Goal: Information Seeking & Learning: Compare options

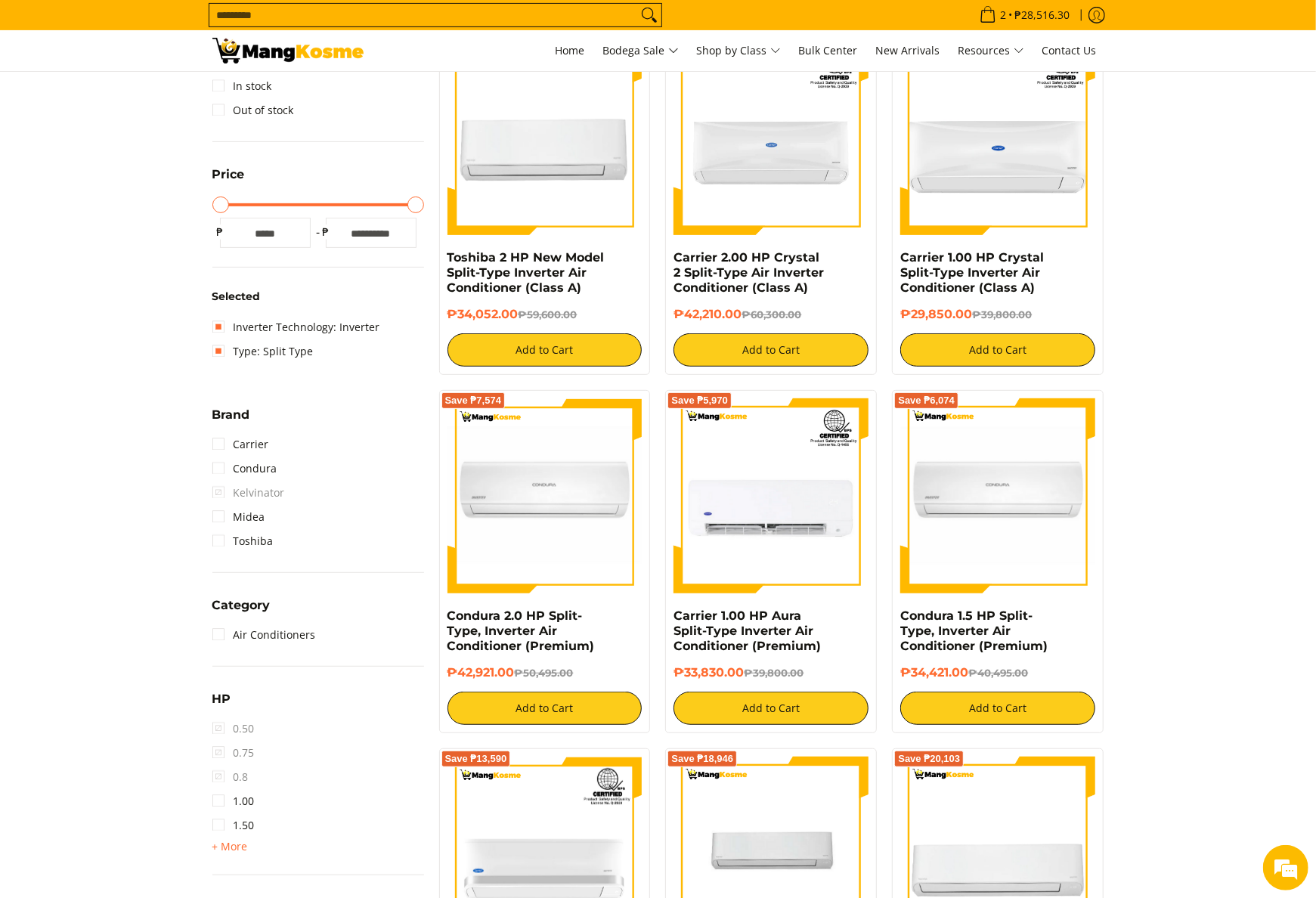
scroll to position [364, 0]
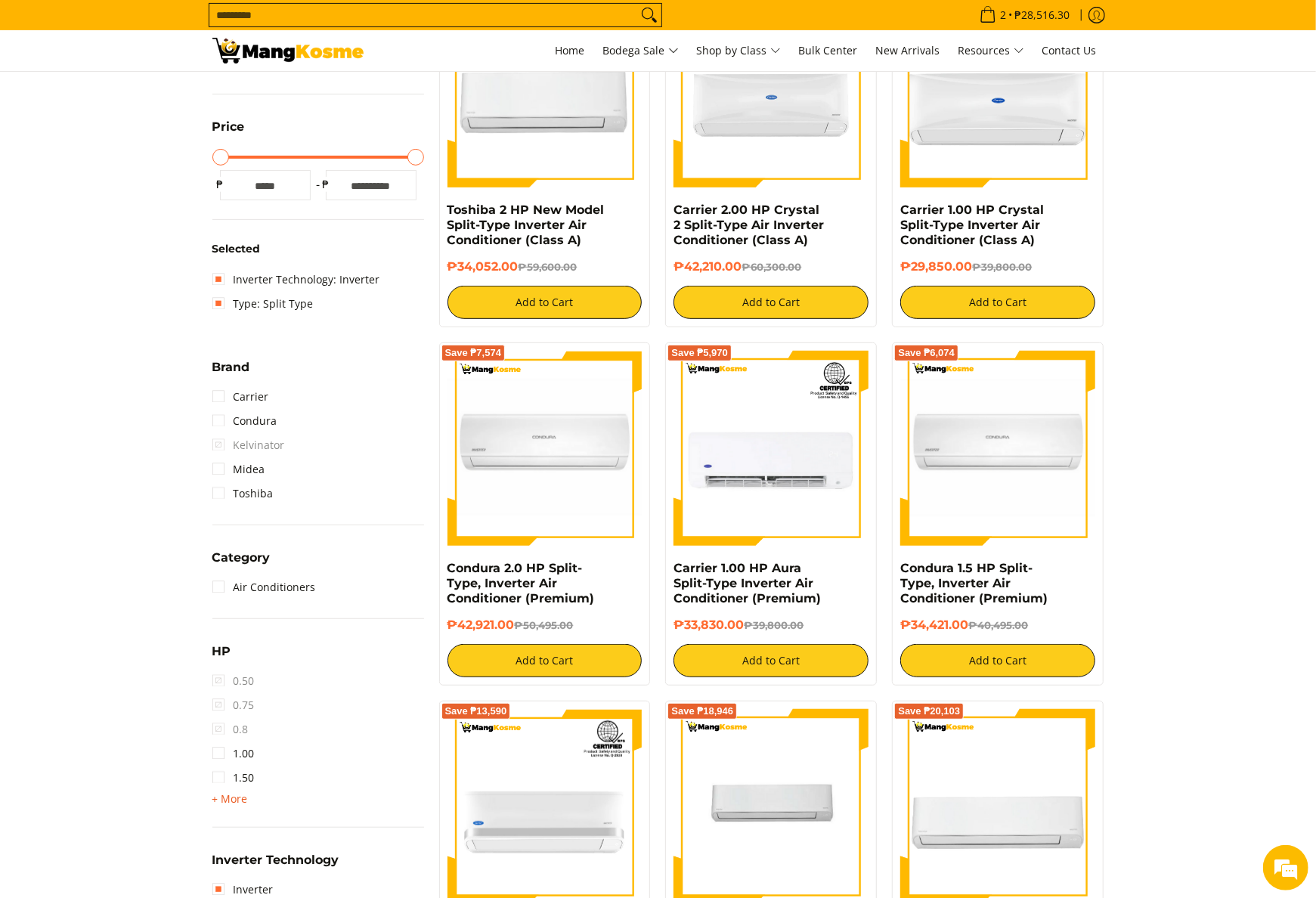
click at [237, 796] on span "+ More" at bounding box center [230, 798] width 35 height 12
click at [252, 801] on link "2.00" at bounding box center [233, 802] width 42 height 24
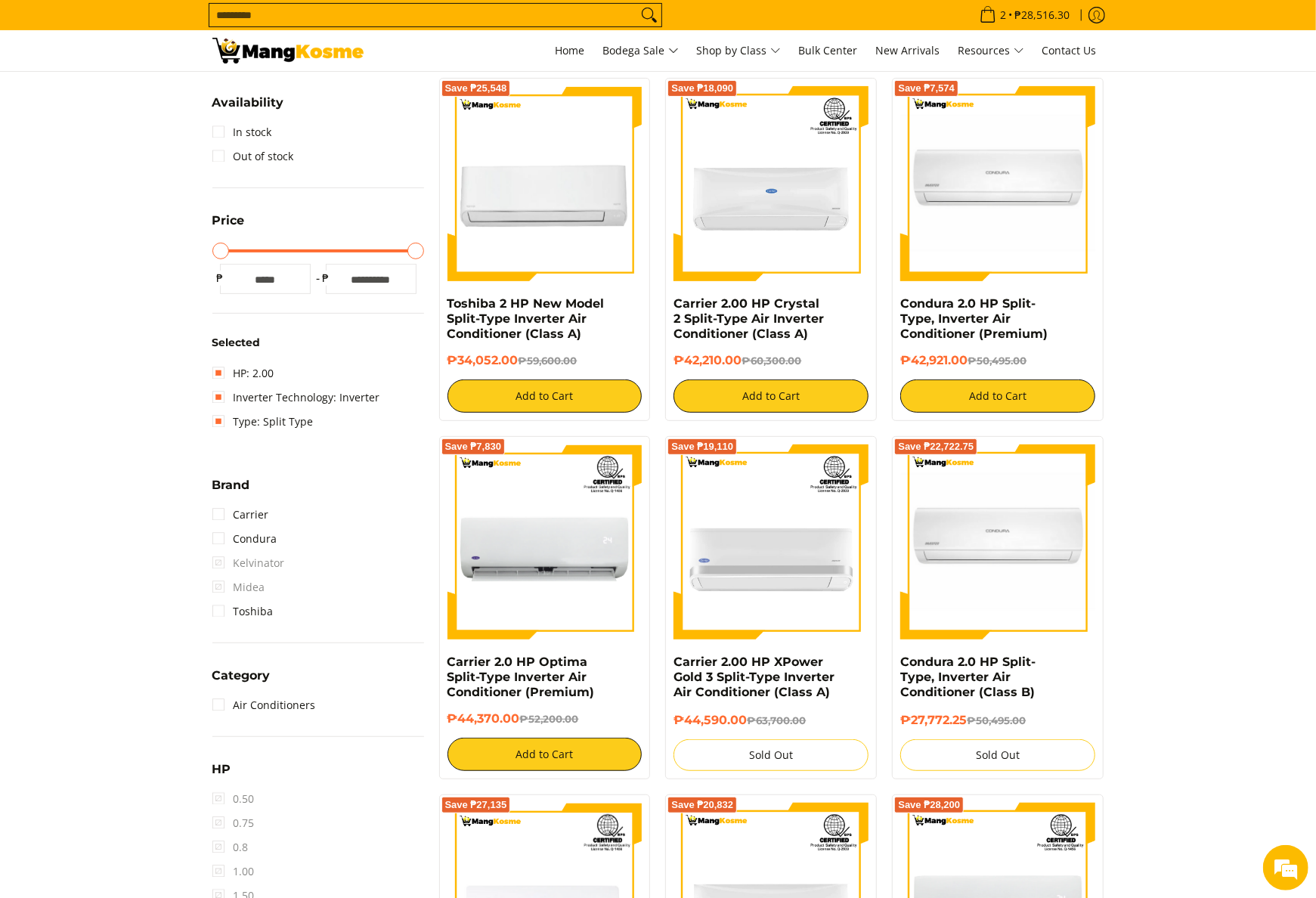
scroll to position [212, 0]
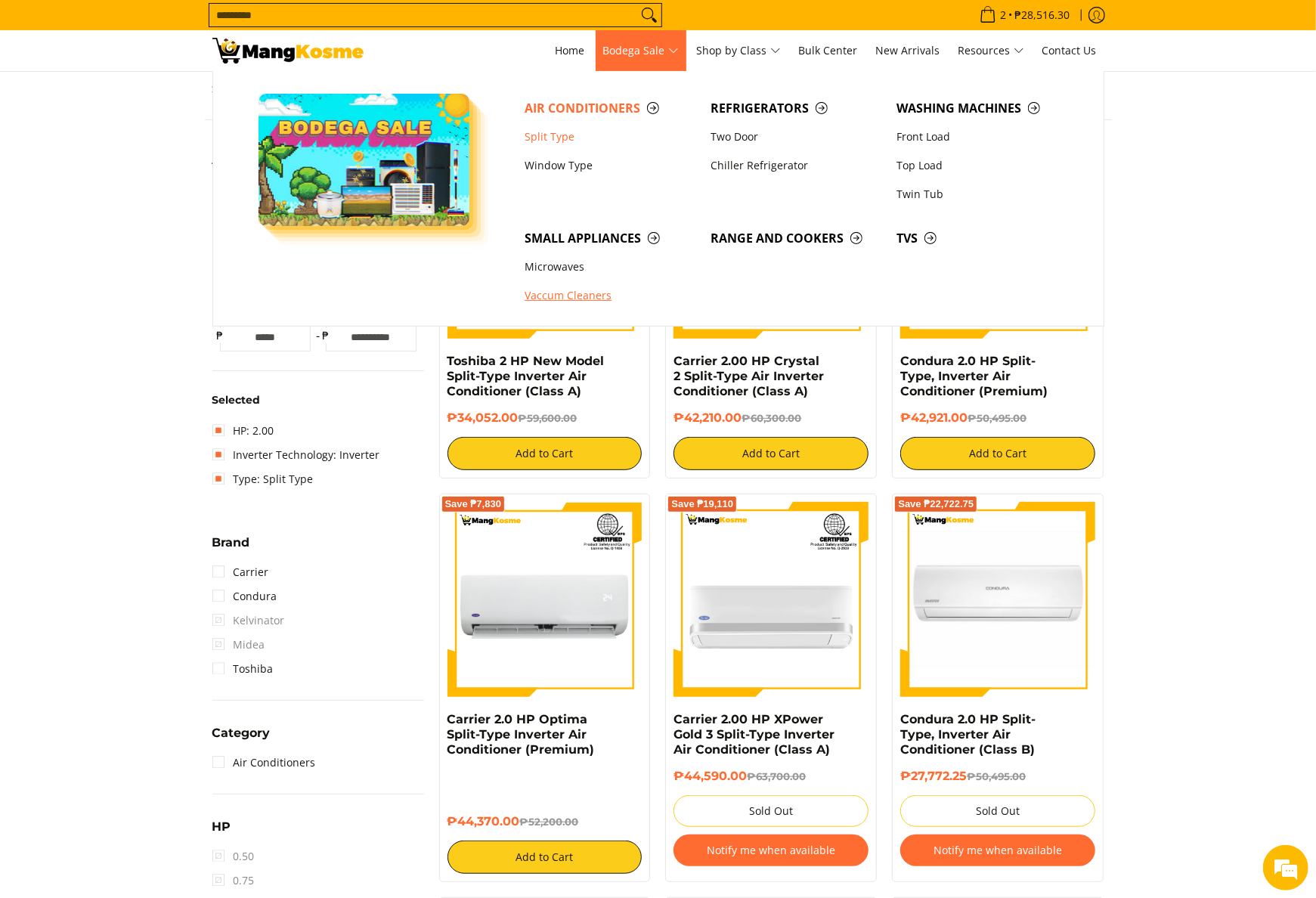
click at [598, 291] on link "Vaccum Cleaners" at bounding box center [610, 296] width 186 height 29
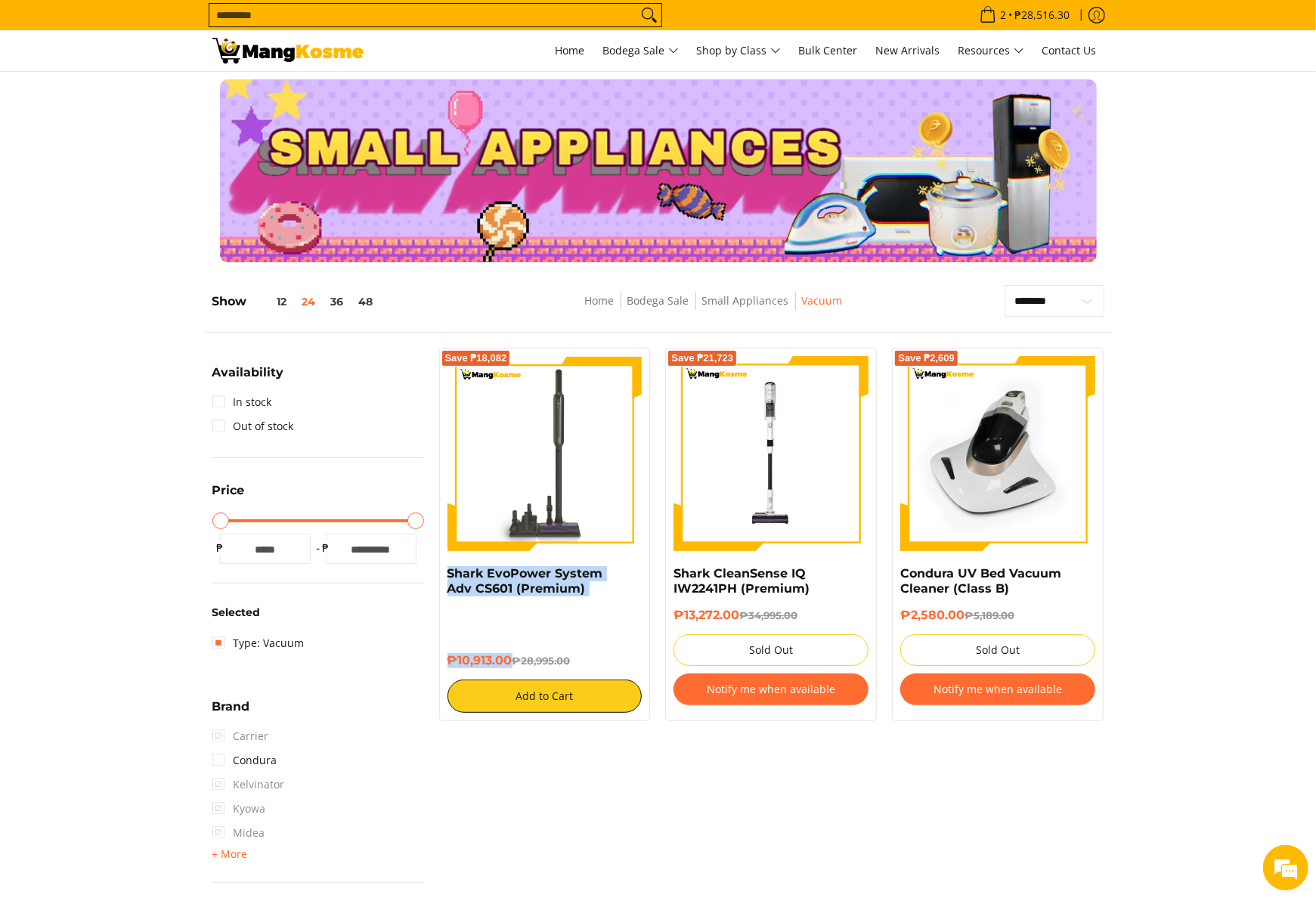
drag, startPoint x: 439, startPoint y: 573, endPoint x: 513, endPoint y: 660, distance: 114.2
click at [513, 660] on div "Save ₱18,082 Shark EvoPower System Adv CS601 (Premium) ₱10,913.00 ₱28,995.00 Ad…" at bounding box center [545, 534] width 212 height 374
copy div "Shark EvoPower System Adv CS601 (Premium) ₱10,913.00"
click at [294, 77] on section at bounding box center [658, 170] width 1316 height 198
click at [291, 60] on img at bounding box center [288, 50] width 151 height 26
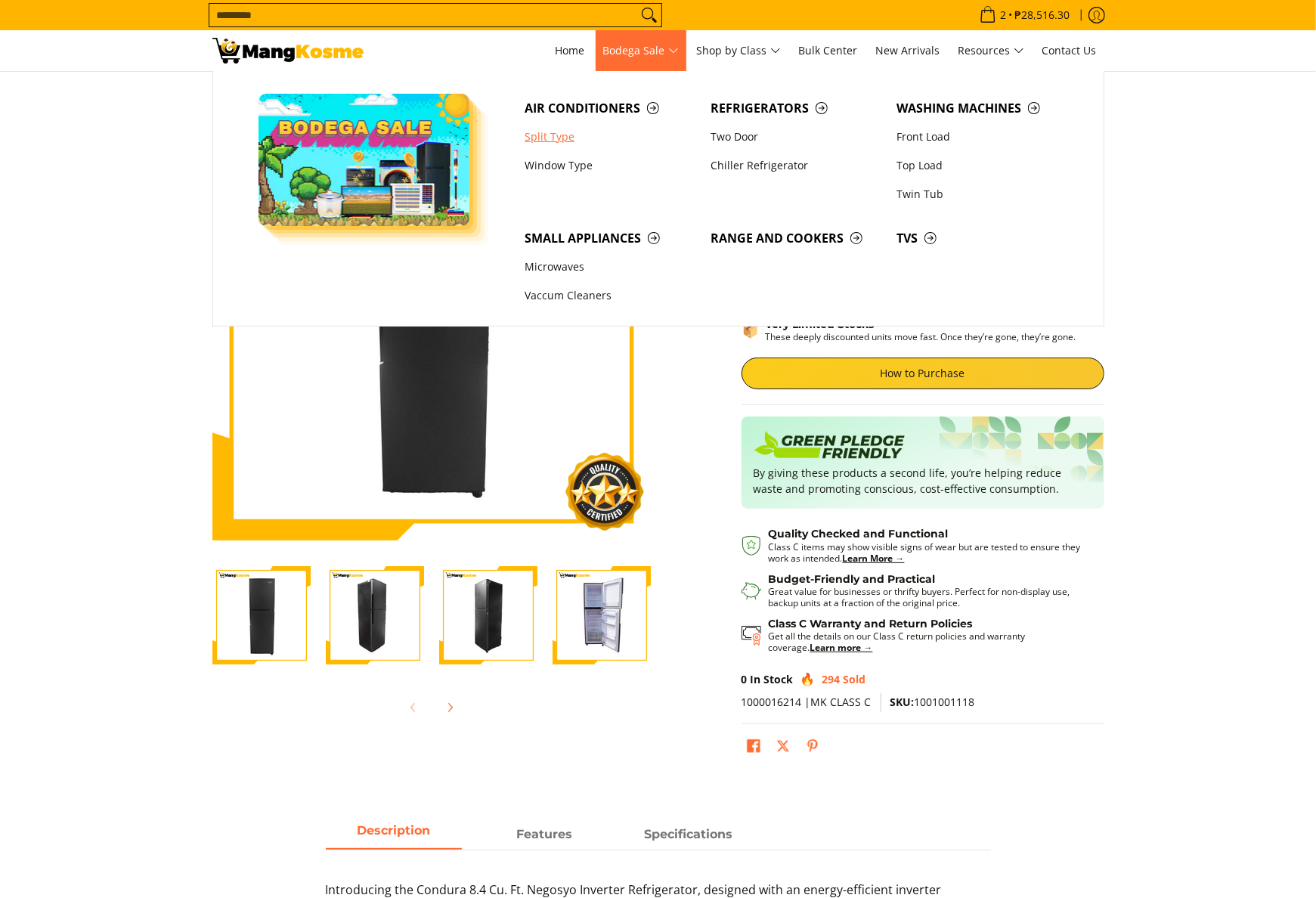
click at [582, 133] on link "Split Type" at bounding box center [610, 137] width 186 height 29
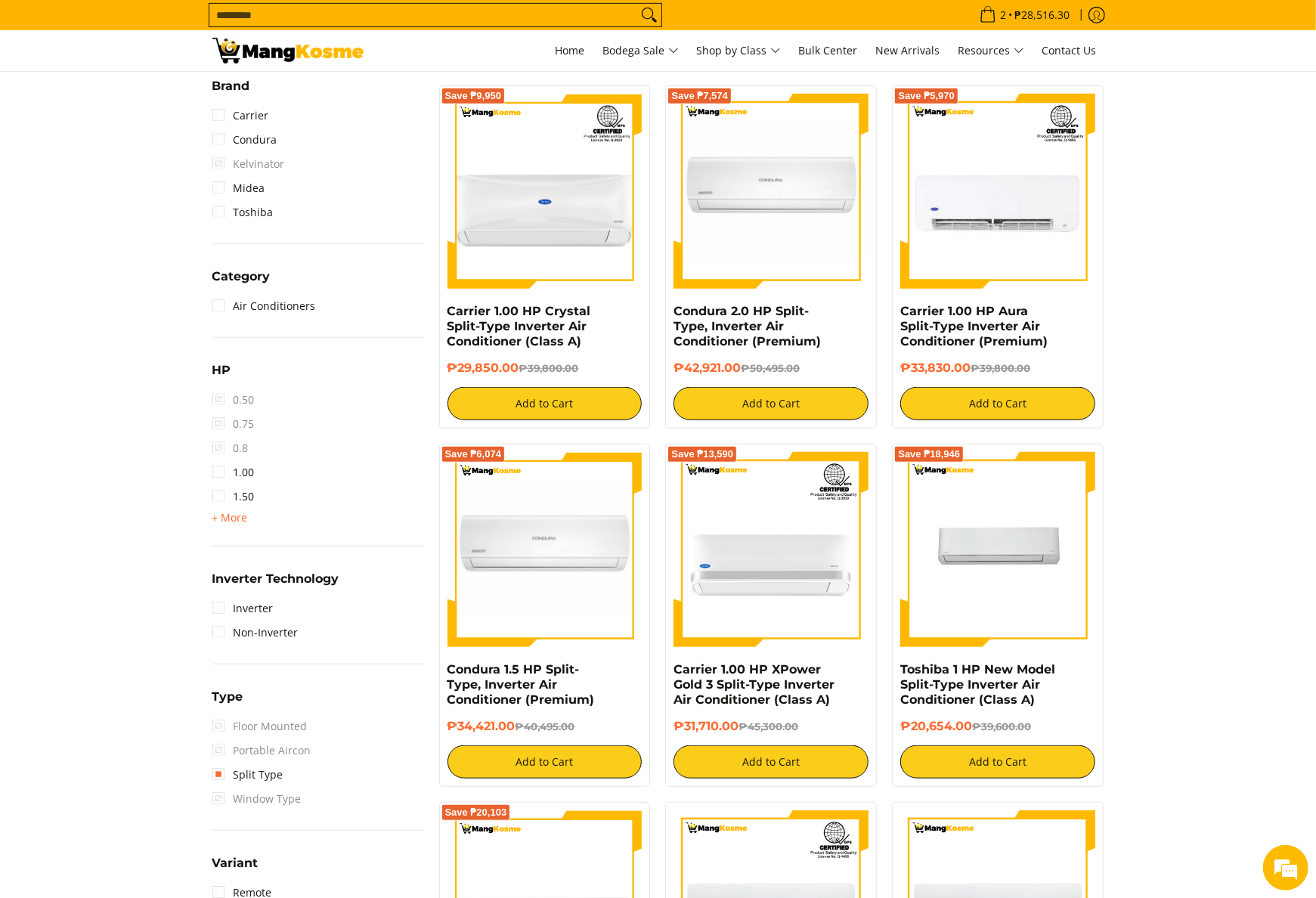
scroll to position [756, 0]
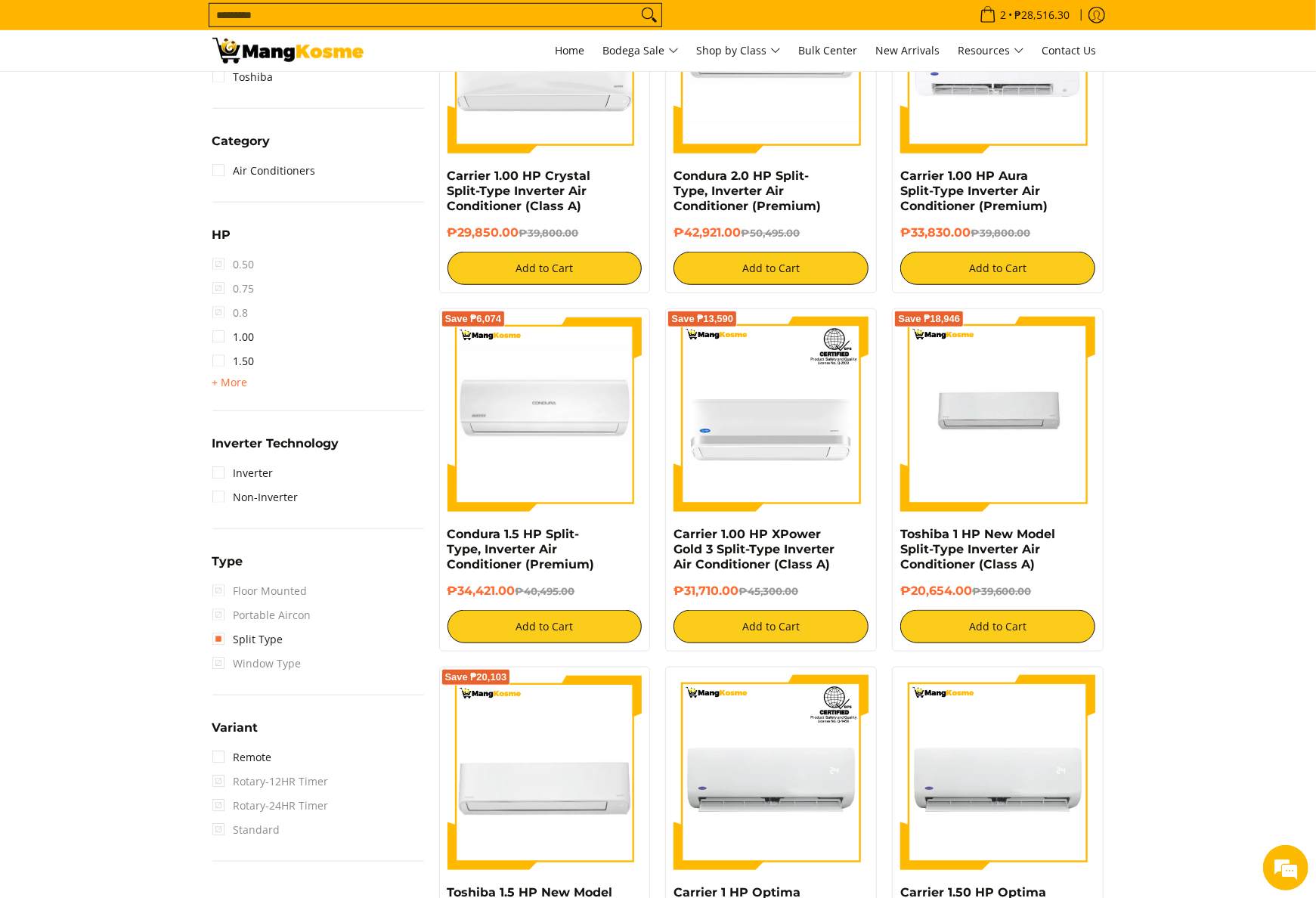
click at [273, 469] on li "Inverter" at bounding box center [318, 472] width 212 height 24
click at [267, 469] on link "Inverter" at bounding box center [243, 472] width 61 height 24
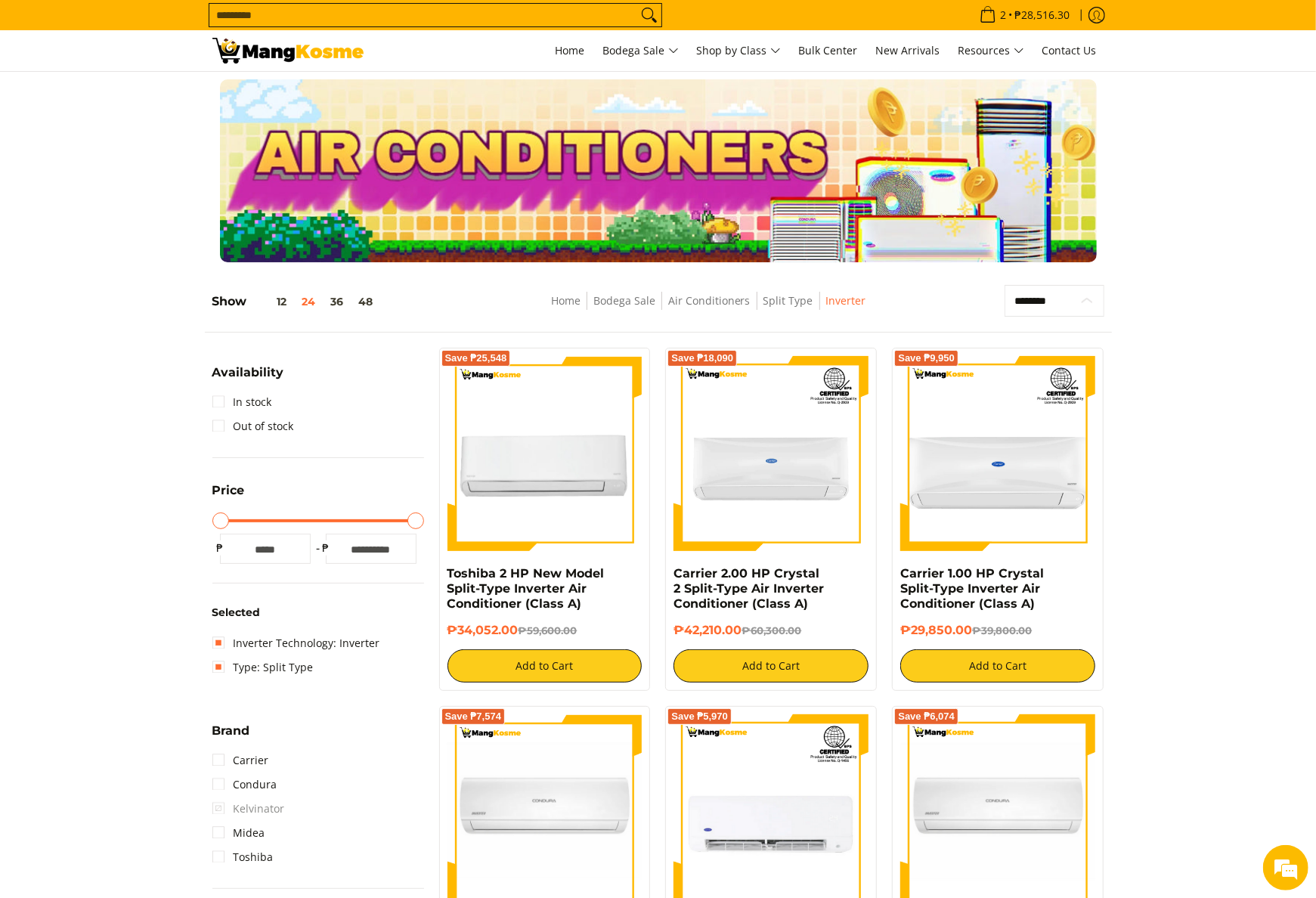
click at [1068, 307] on select "**********" at bounding box center [1053, 300] width 99 height 32
select select "**********"
click at [1004, 285] on select "**********" at bounding box center [1053, 300] width 99 height 32
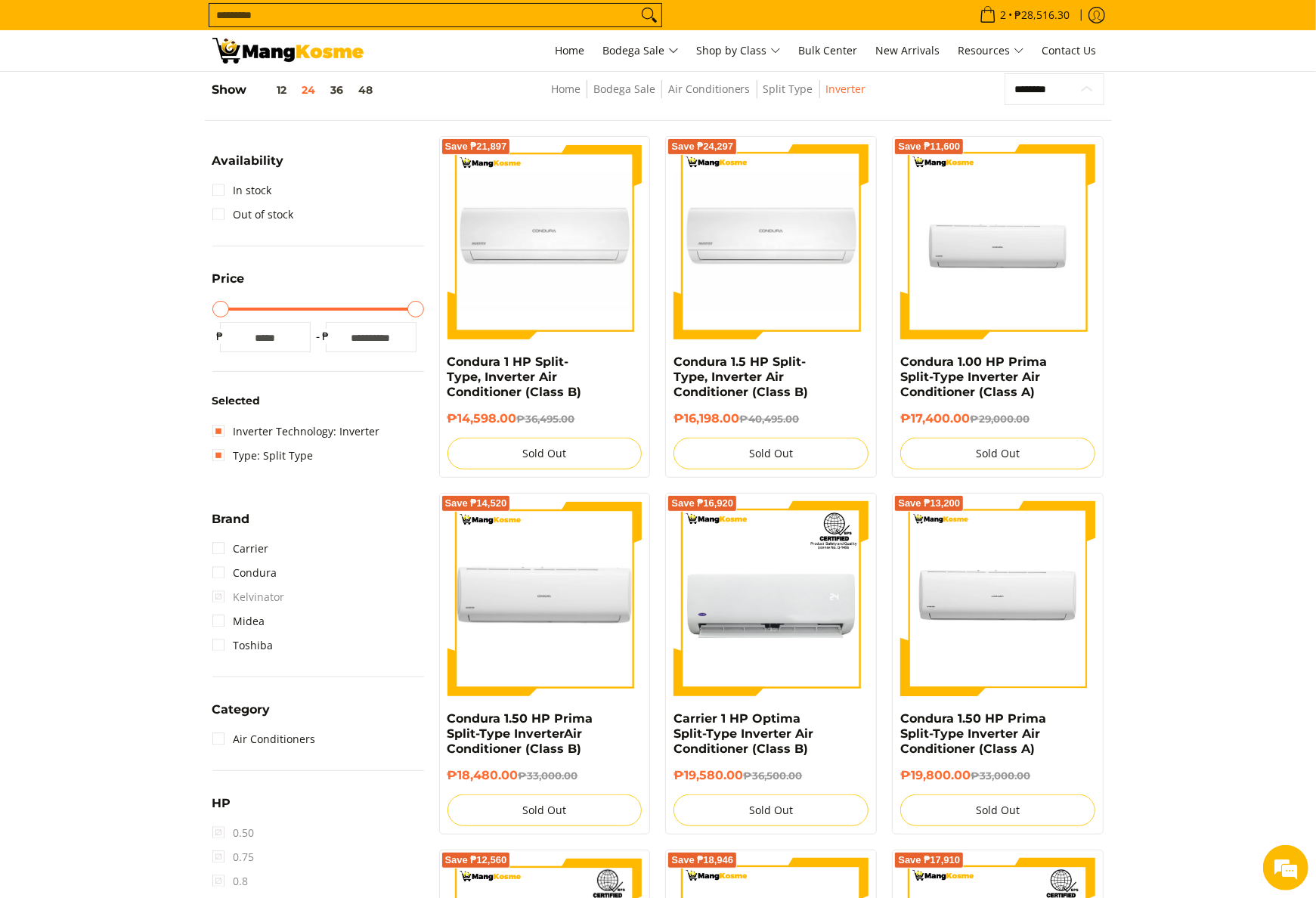
scroll to position [212, 0]
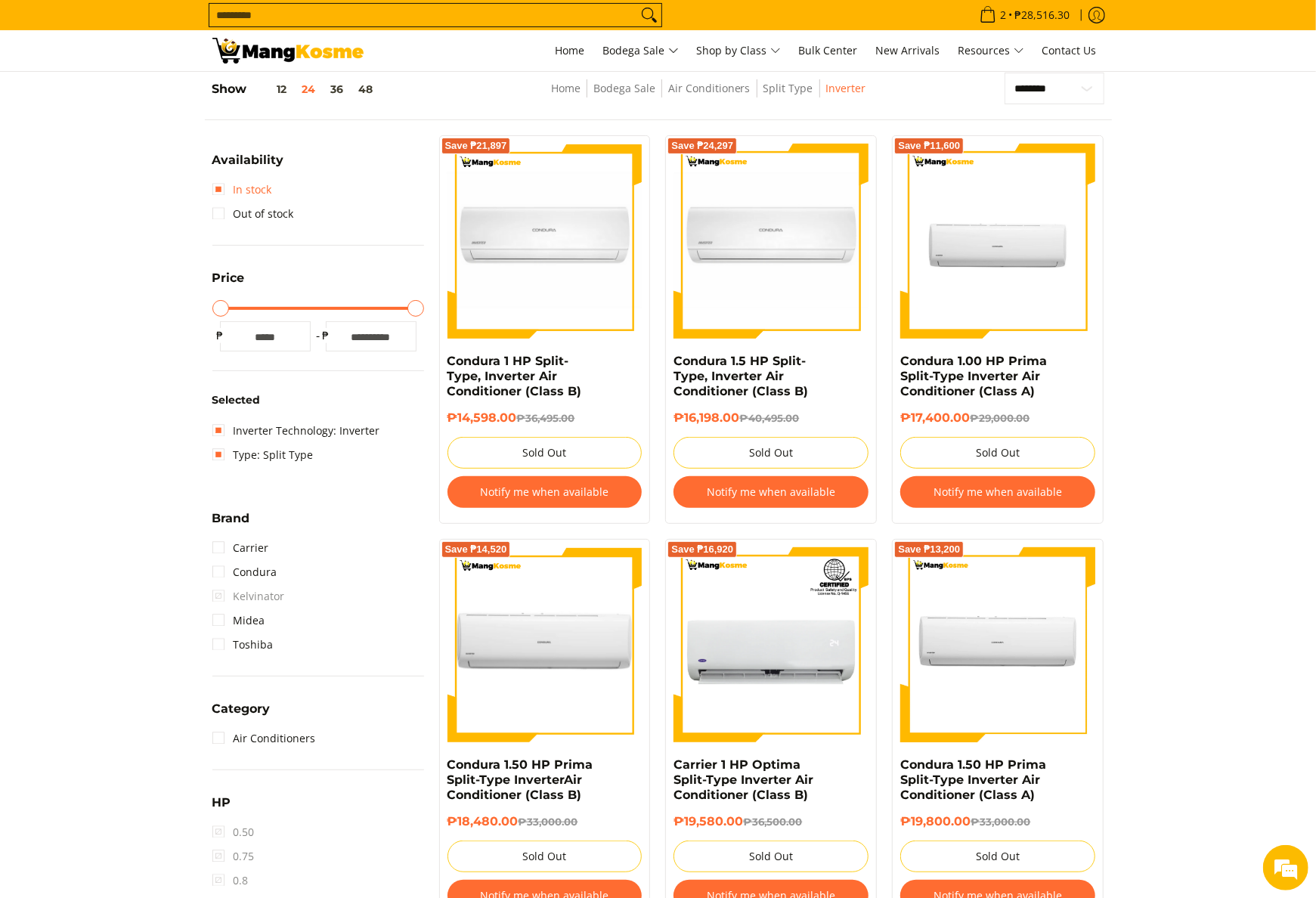
click at [244, 190] on link "In stock" at bounding box center [242, 189] width 60 height 24
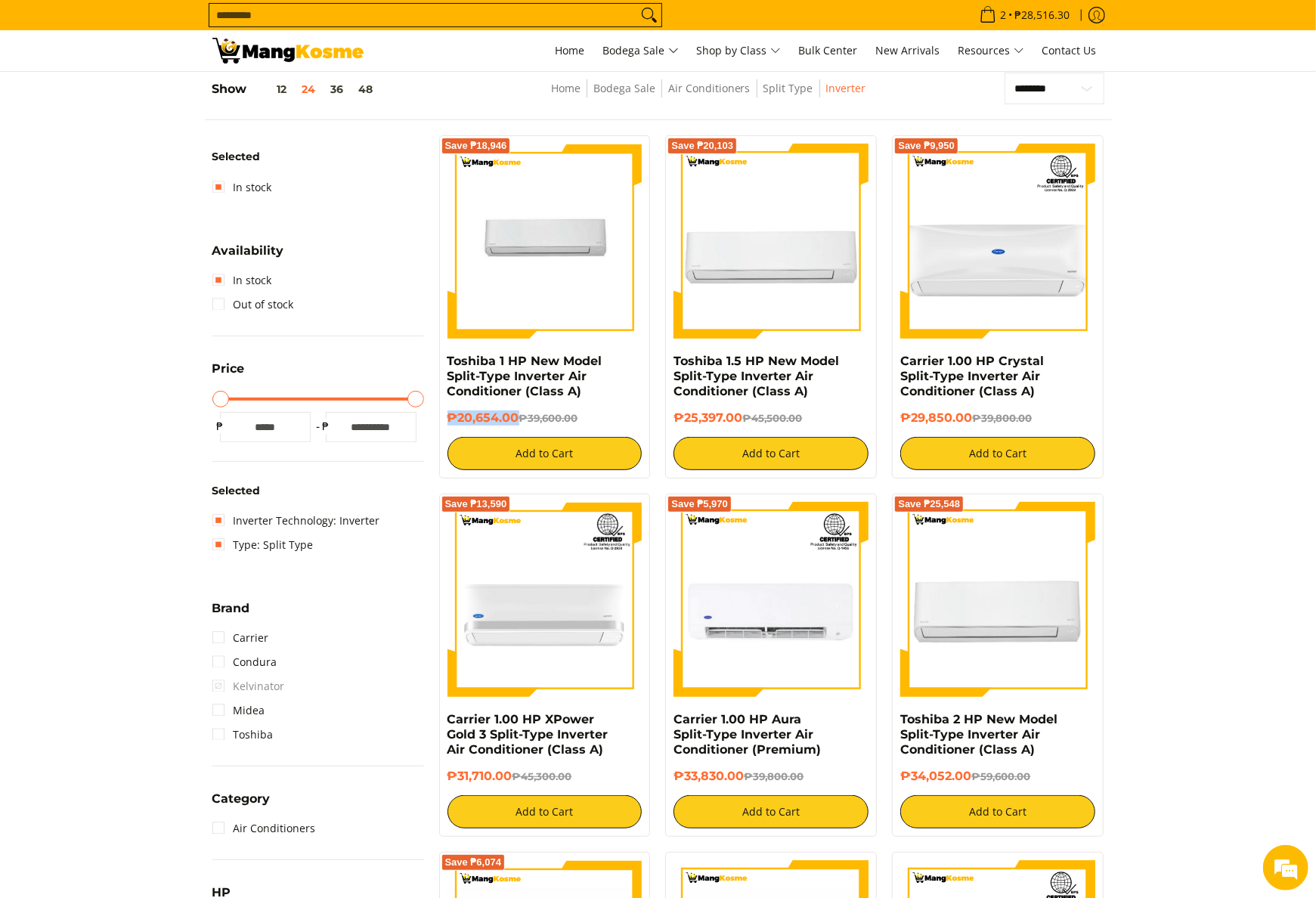
drag, startPoint x: 449, startPoint y: 418, endPoint x: 517, endPoint y: 416, distance: 68.0
click at [517, 416] on h6 "₱20,654.00 ₱39,600.00" at bounding box center [545, 418] width 195 height 15
copy h6 "₱20,654.00"
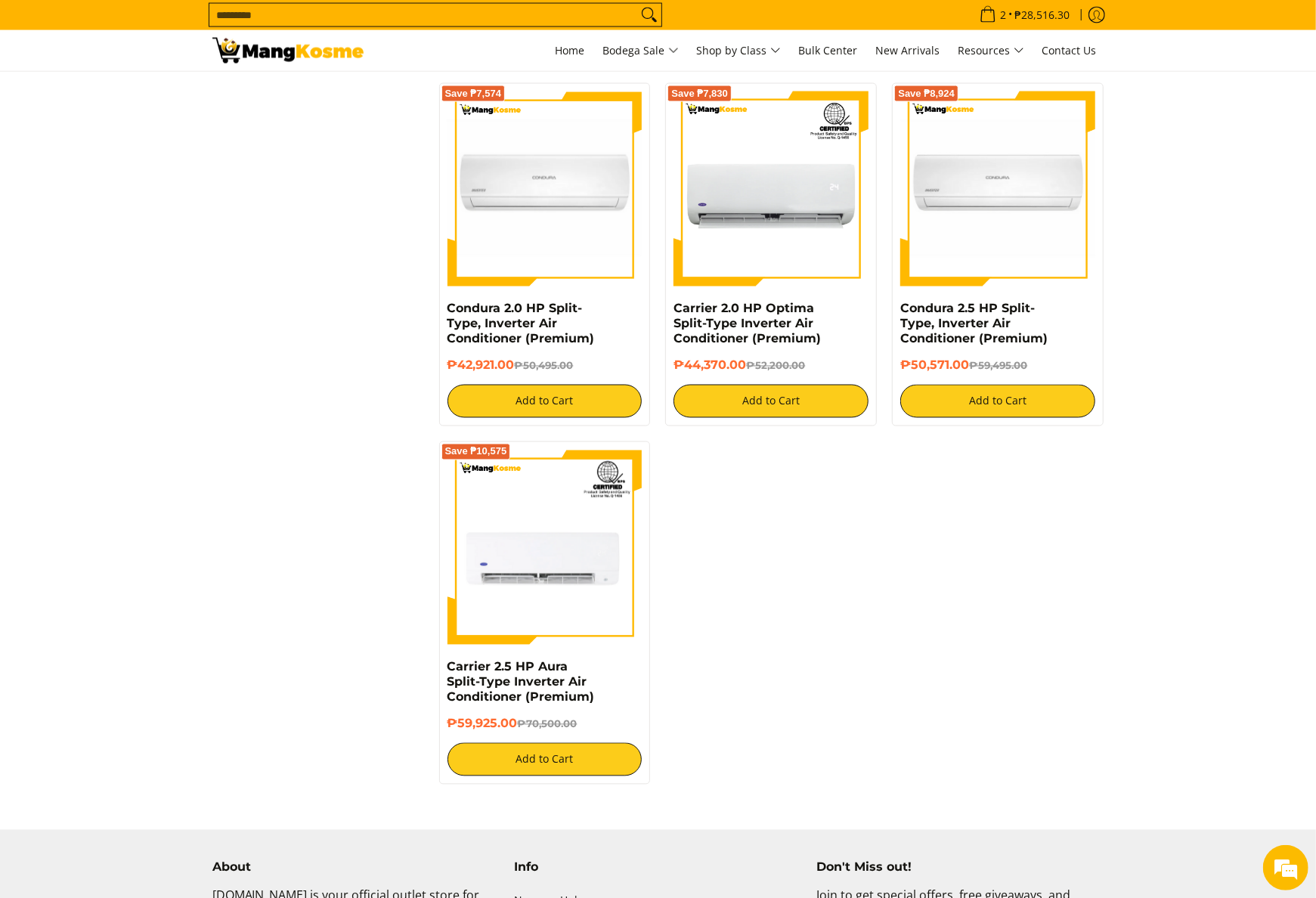
scroll to position [1875, 0]
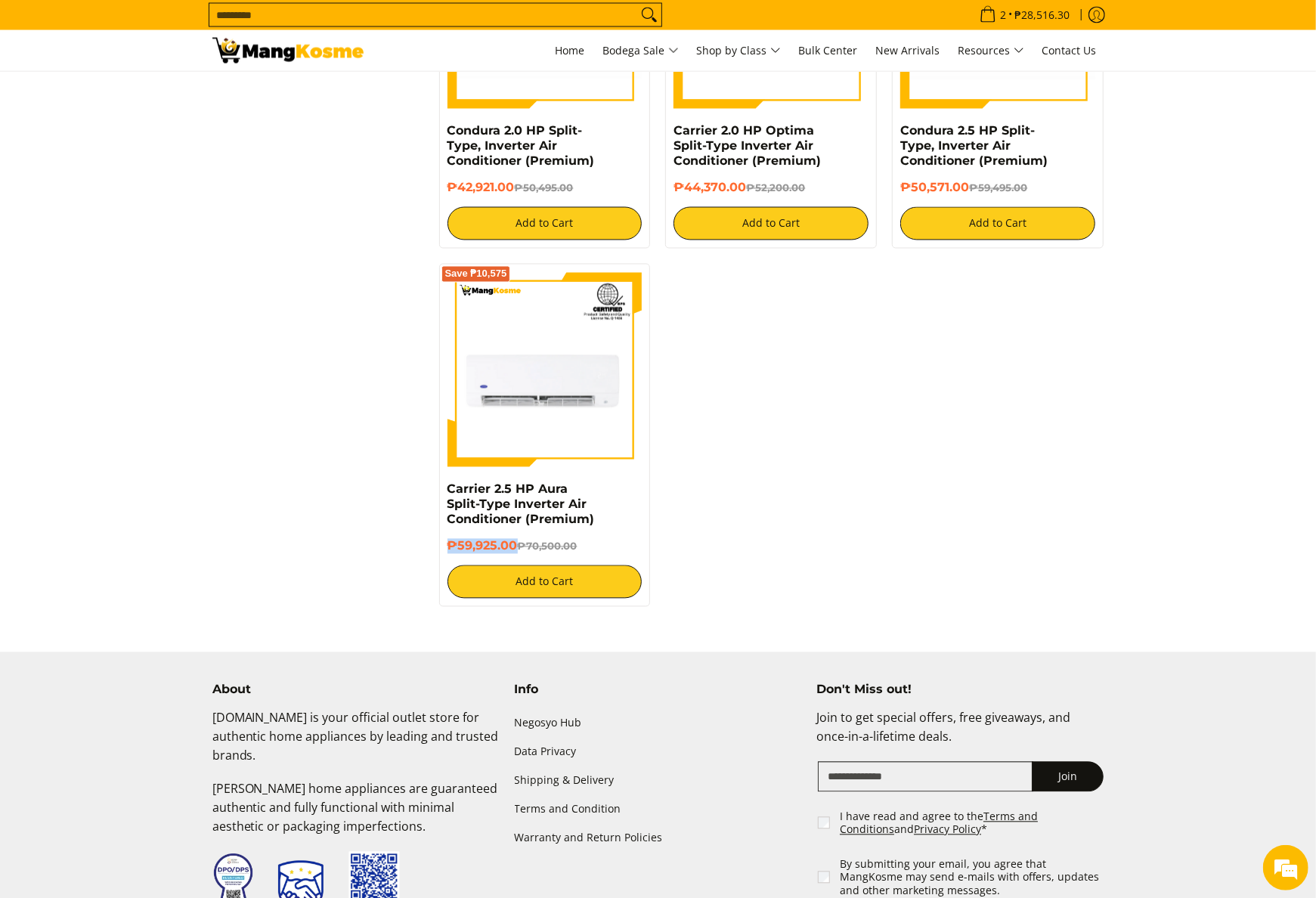
drag, startPoint x: 441, startPoint y: 554, endPoint x: 514, endPoint y: 548, distance: 73.2
click at [514, 548] on div "Save ₱10,575 Carrier 2.5 HP Aura Split-Type Inverter Air Conditioner (Premium) …" at bounding box center [545, 435] width 212 height 343
copy h6 "₱59,925.00"
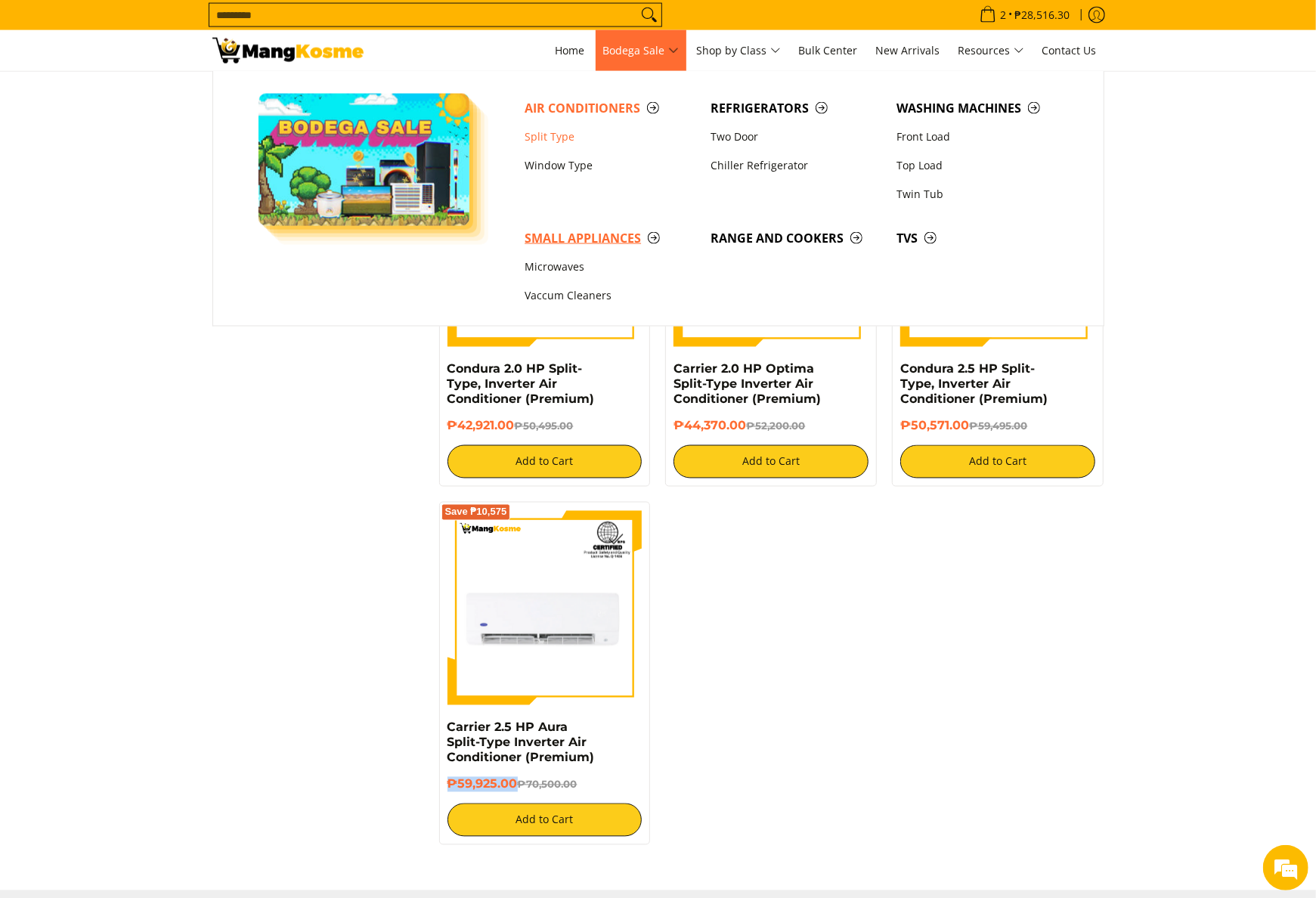
scroll to position [1421, 0]
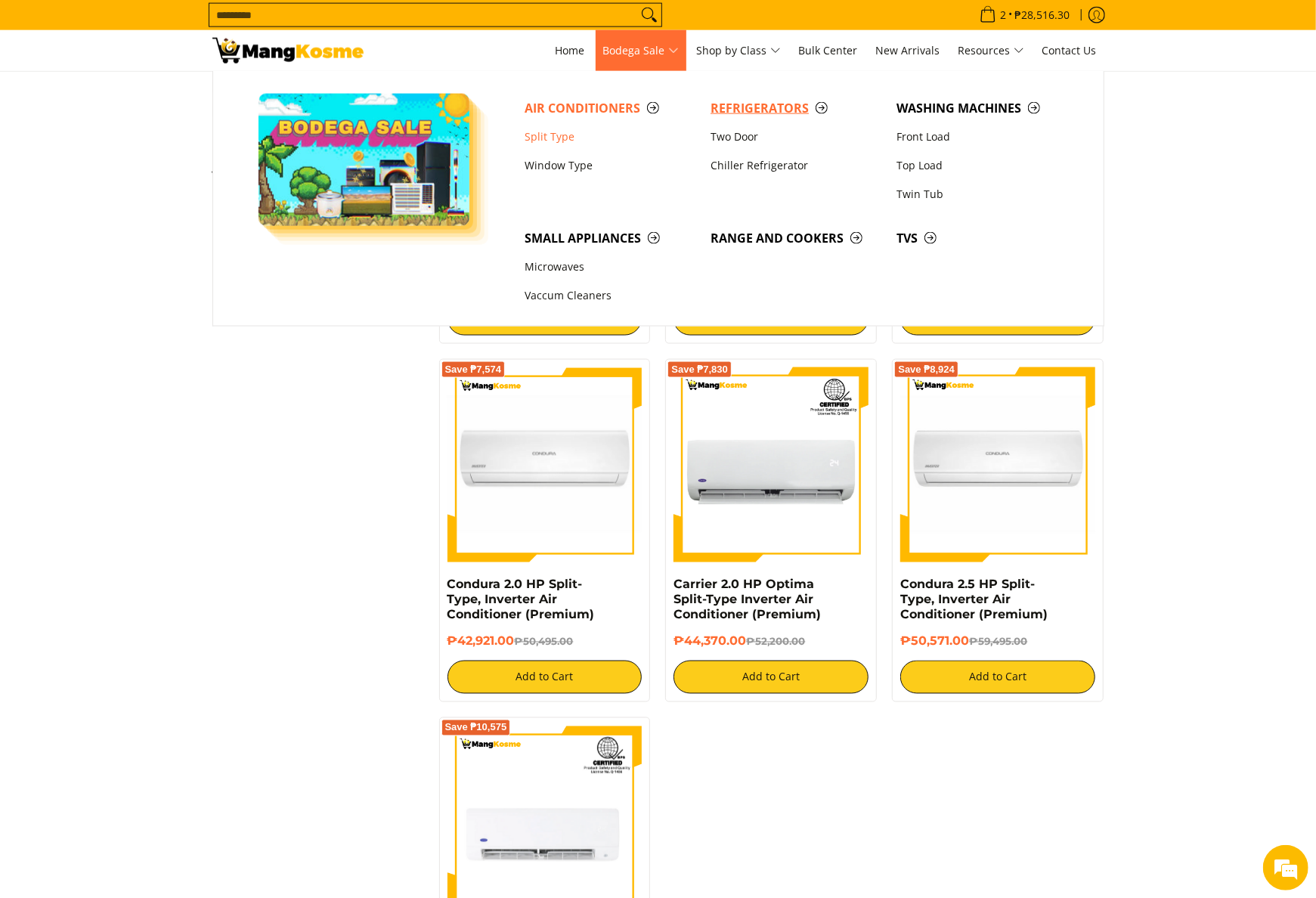
click at [748, 103] on span "Refrigerators" at bounding box center [796, 108] width 171 height 19
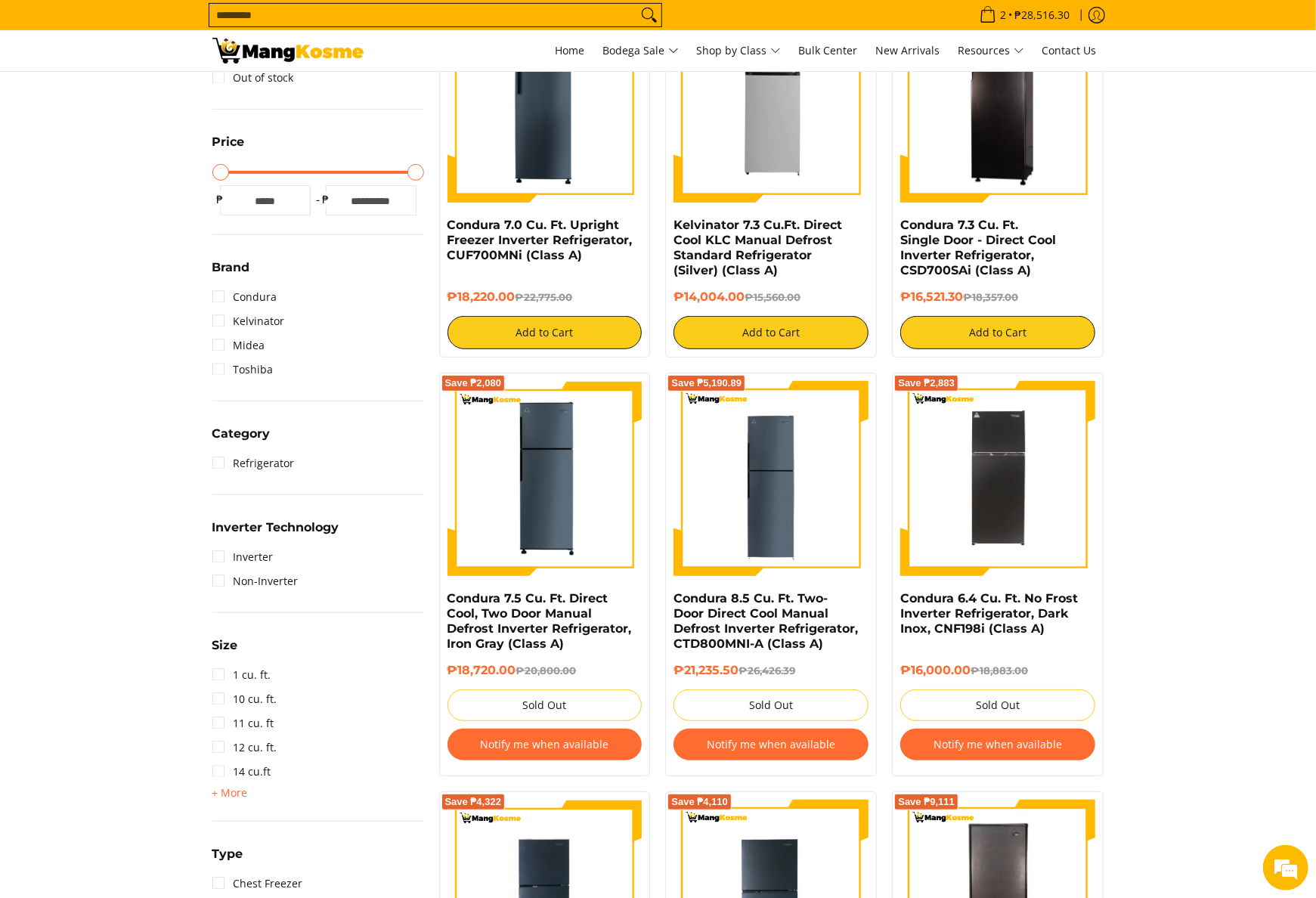
scroll to position [302, 0]
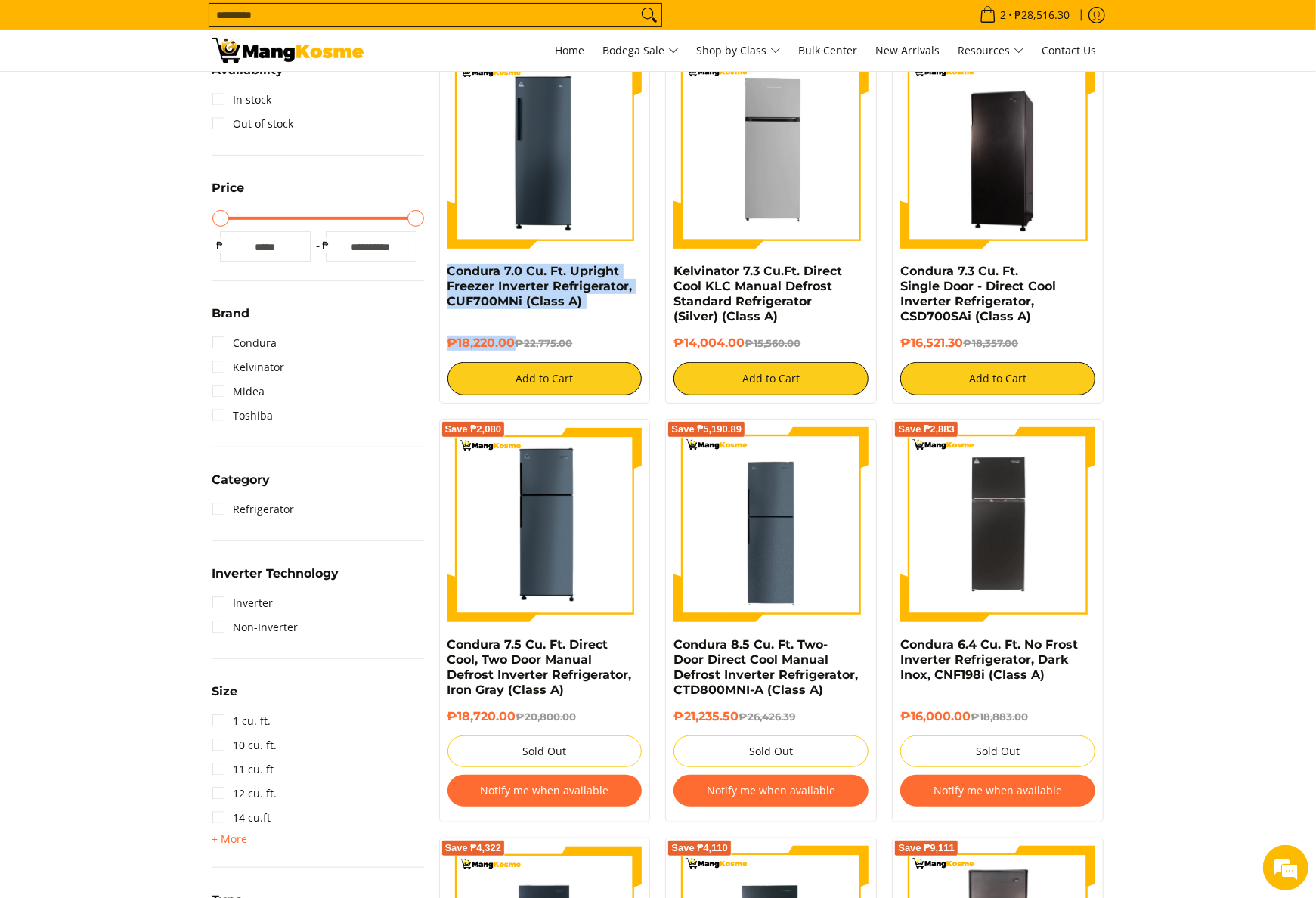
drag, startPoint x: 442, startPoint y: 272, endPoint x: 514, endPoint y: 340, distance: 99.0
click at [514, 340] on div "Save ₱4,555 Condura 7.0 Cu. Ft. Upright Freezer Inverter Refrigerator, CUF700MN…" at bounding box center [545, 224] width 212 height 358
copy div "Condura 7.0 Cu. Ft. Upright Freezer Inverter Refrigerator, CUF700MNi (Class A) …"
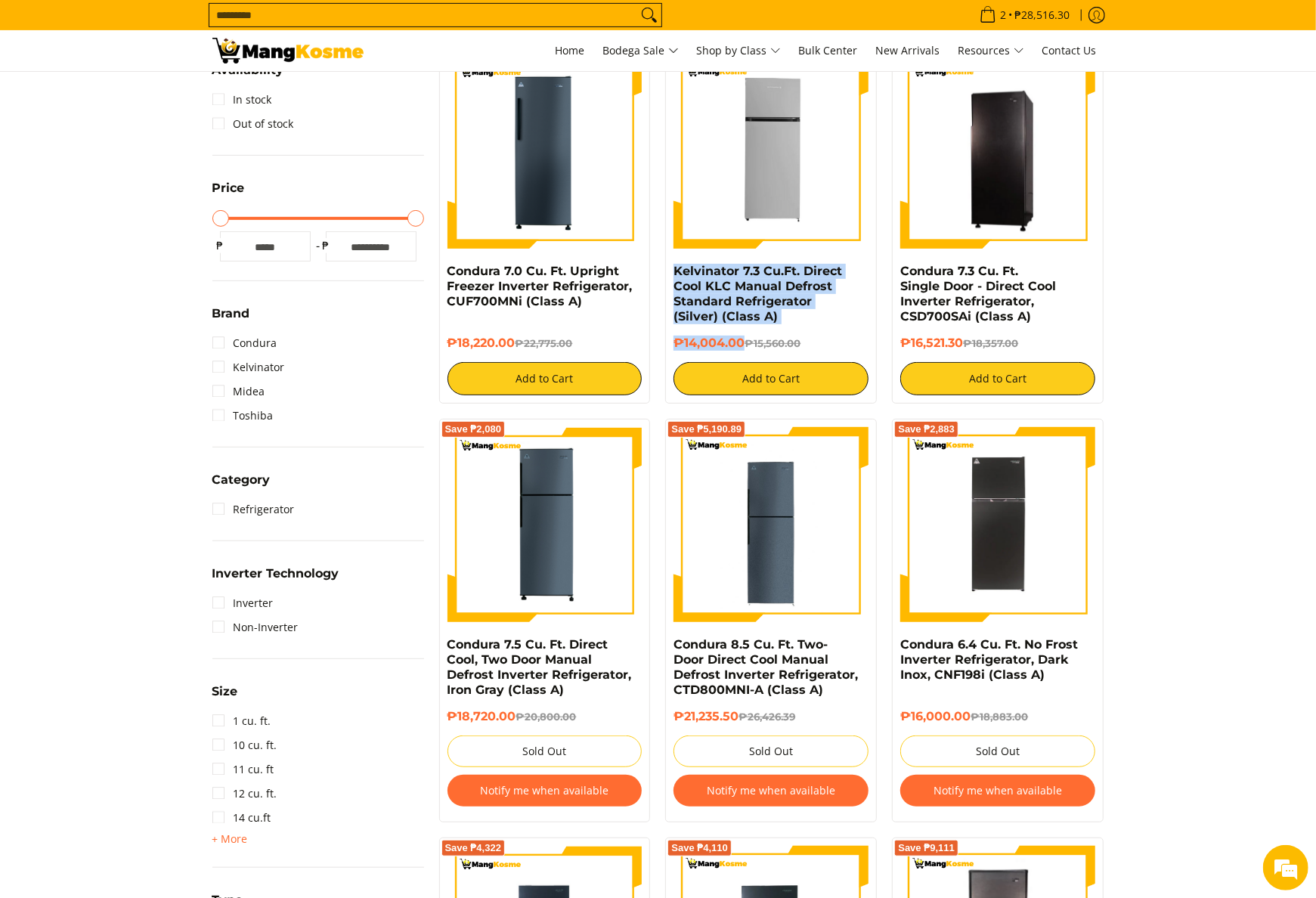
drag, startPoint x: 670, startPoint y: 270, endPoint x: 744, endPoint y: 345, distance: 105.4
click at [744, 345] on div "Save ₱1,556 Kelvinator 7.3 Cu.Ft. Direct Cool KLC Manual Defrost Standard Refri…" at bounding box center [770, 224] width 212 height 358
copy div "Kelvinator 7.3 Cu.Ft. Direct Cool KLC Manual Defrost Standard Refrigerator (Sil…"
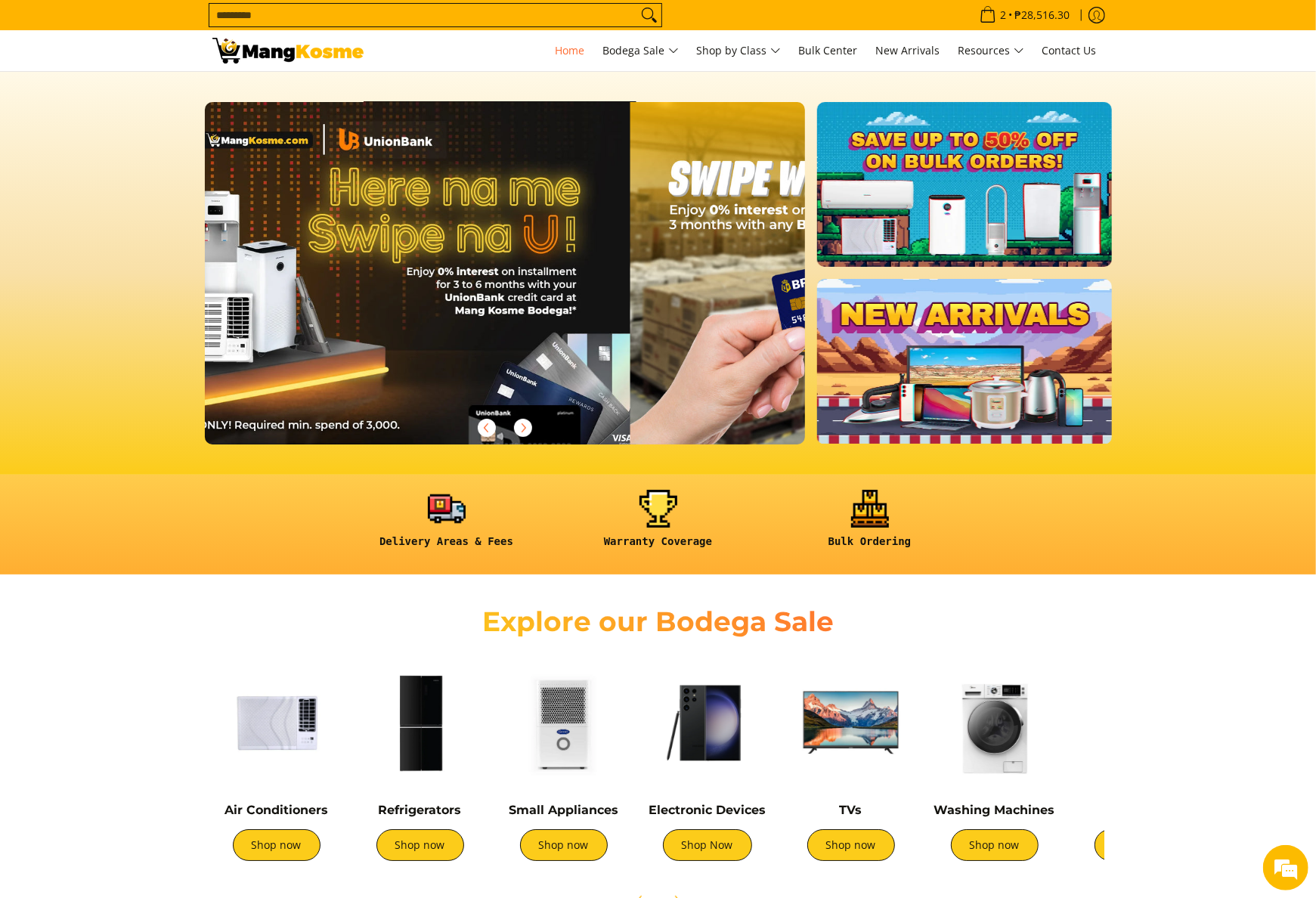
scroll to position [0, 1802]
